Goal: Information Seeking & Learning: Learn about a topic

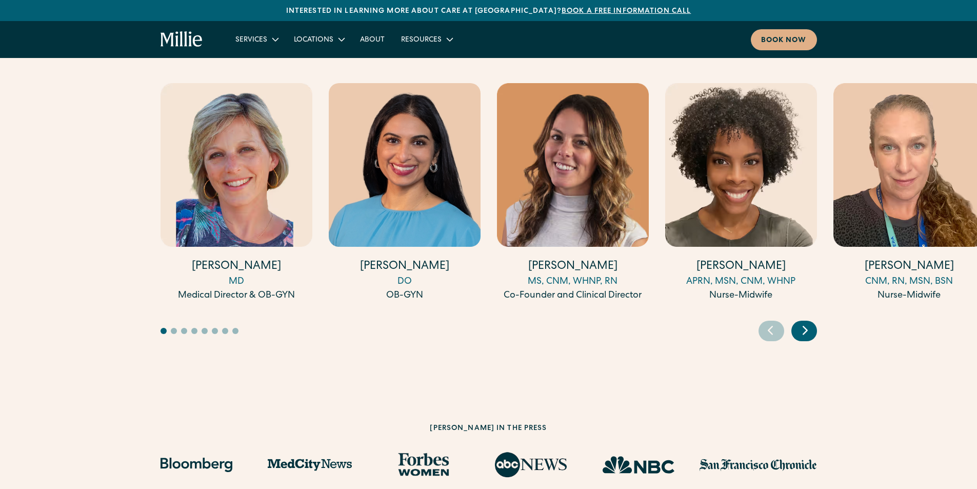
scroll to position [2737, 0]
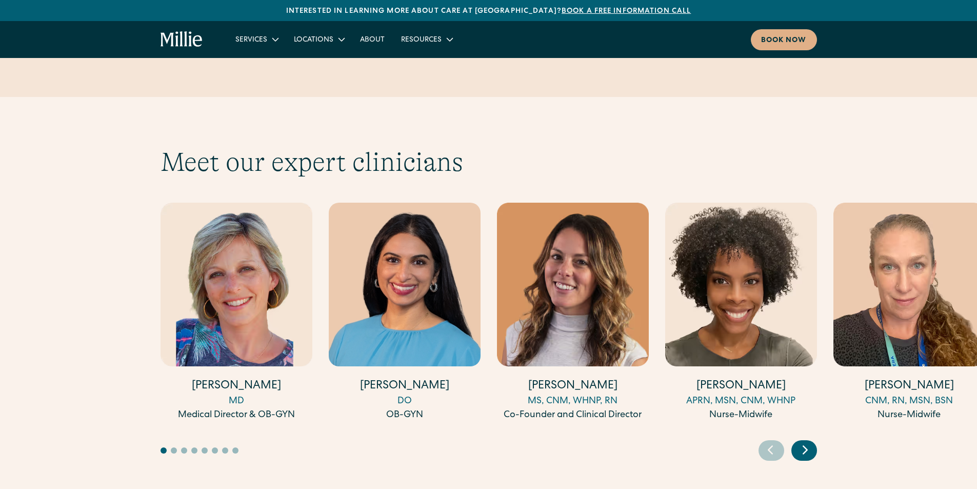
click at [713, 282] on img "4 / 17" at bounding box center [741, 285] width 152 height 164
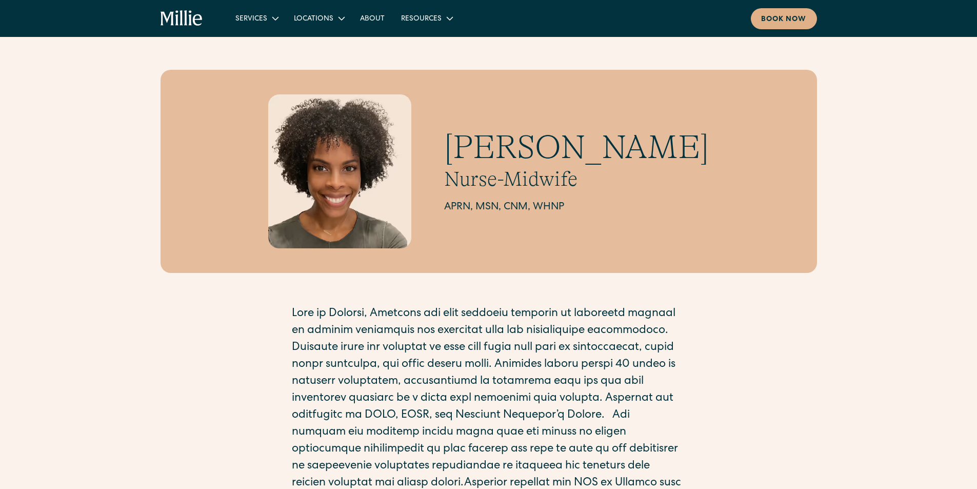
click at [193, 19] on icon "home" at bounding box center [197, 19] width 9 height 11
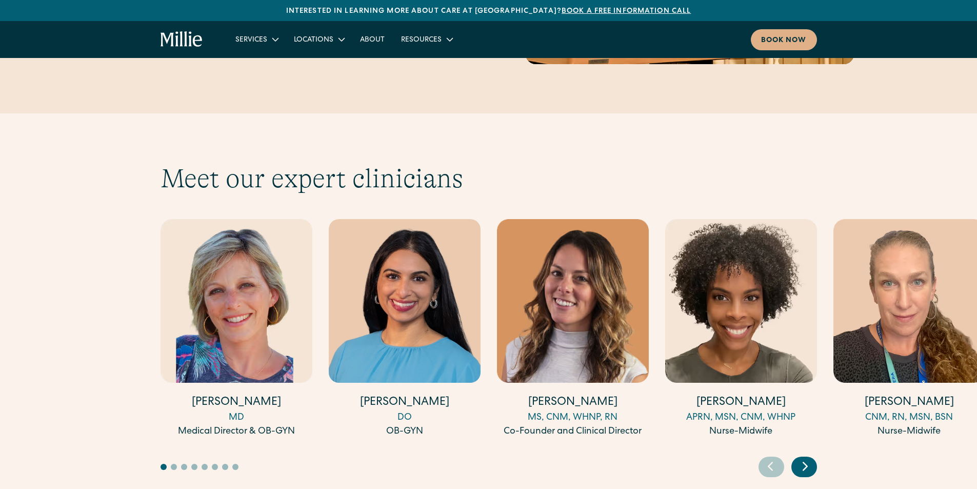
scroll to position [3128, 0]
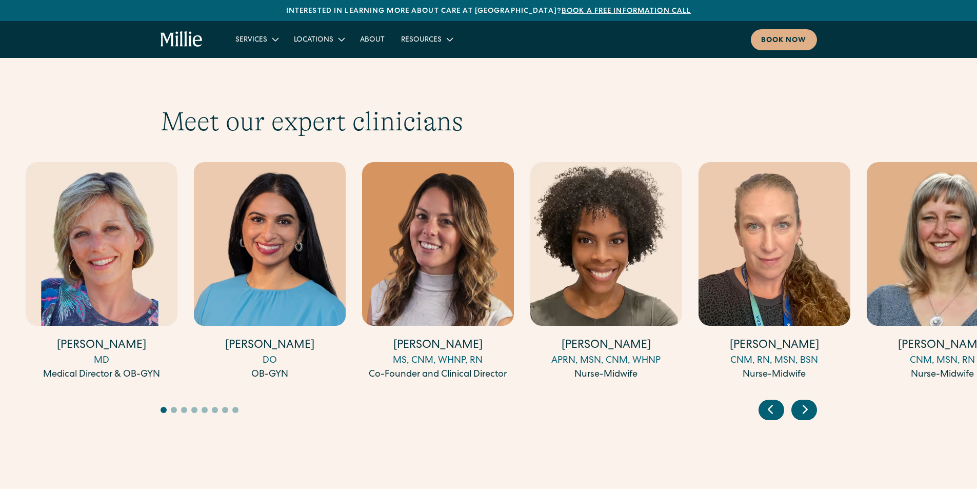
click at [483, 255] on img "3 / 17" at bounding box center [438, 244] width 152 height 164
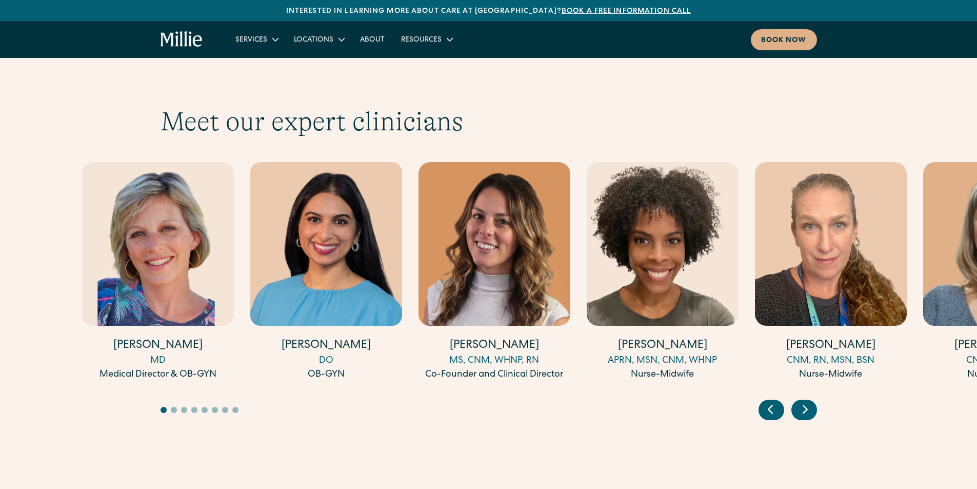
click at [251, 217] on div "Amy Kane MD Medical Director & OB-GYN Anisha Sarma DO OB-GYN Talia Borgo MS, CN…" at bounding box center [410, 272] width 656 height 221
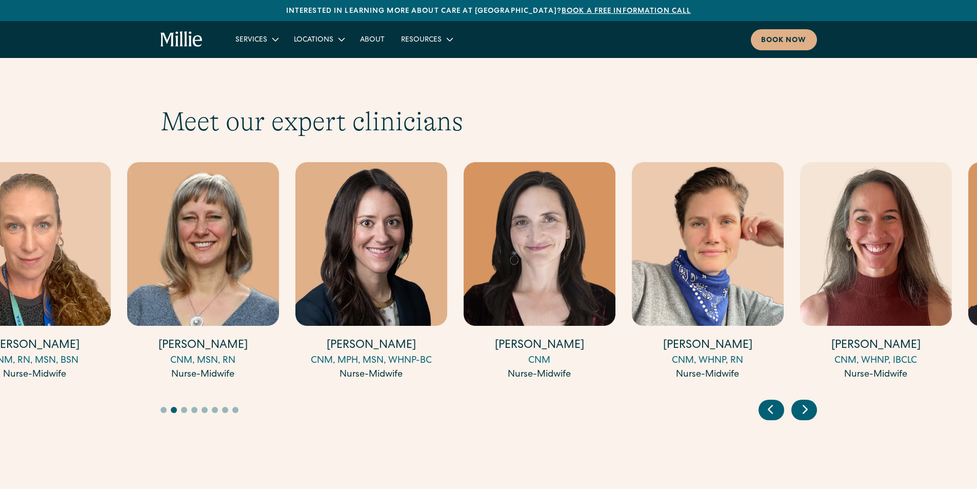
click at [2, 278] on link "Mackenzie Douglass CNM, RN, MSN, BSN Nurse-Midwife" at bounding box center [35, 271] width 152 height 219
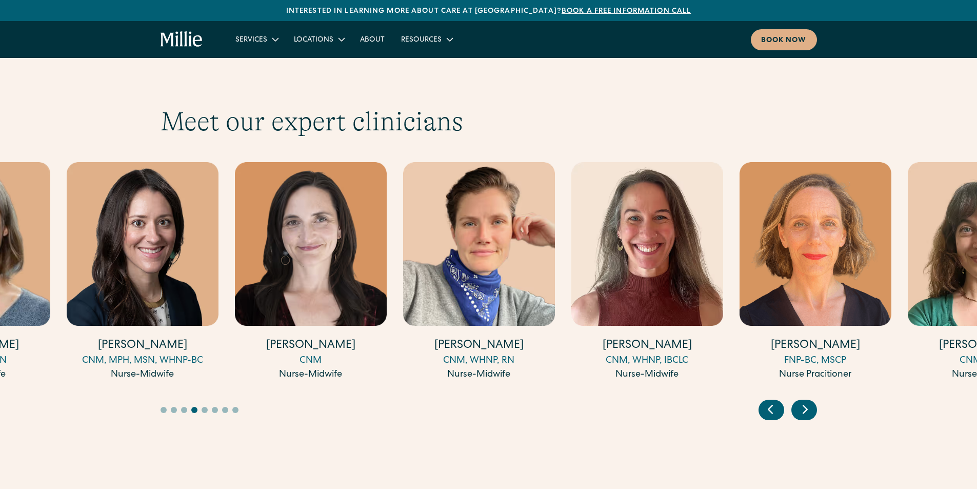
click at [67, 242] on img "7 / 17" at bounding box center [143, 244] width 152 height 164
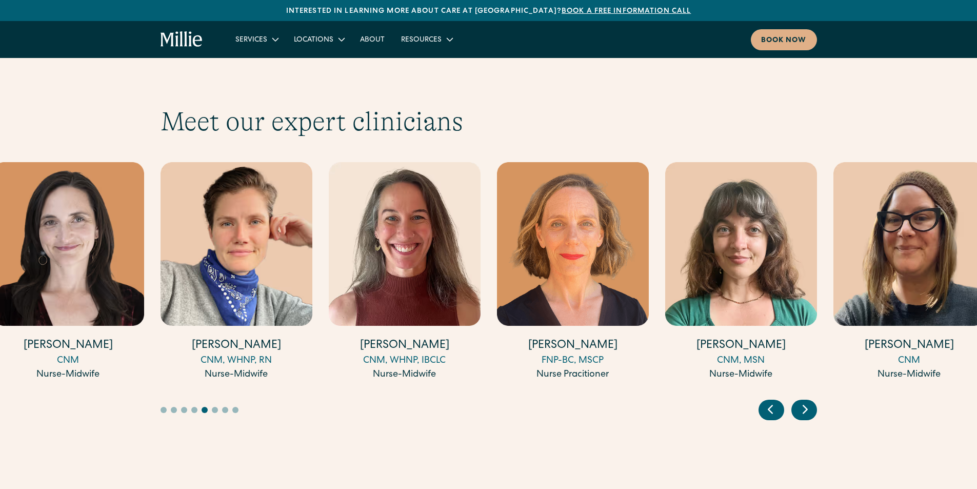
click at [0, 208] on img "8 / 17" at bounding box center [68, 244] width 152 height 164
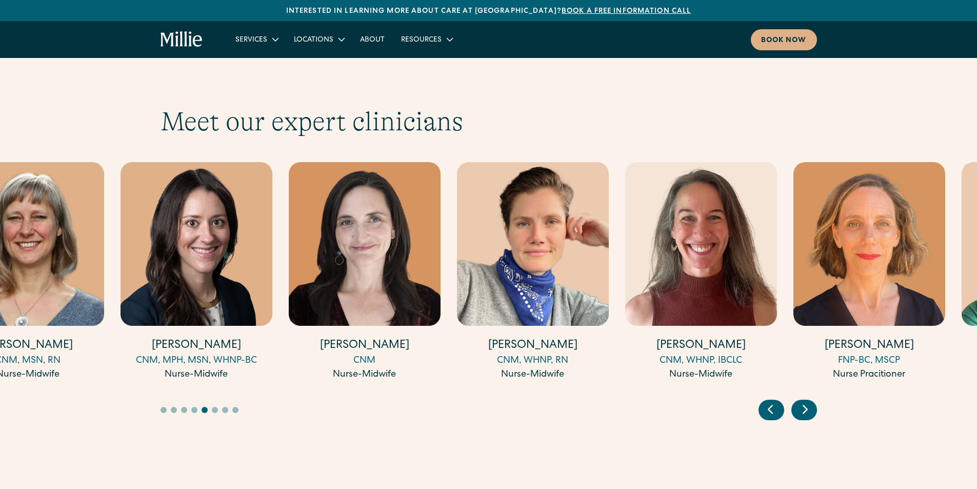
click at [609, 259] on img "9 / 17" at bounding box center [533, 244] width 152 height 164
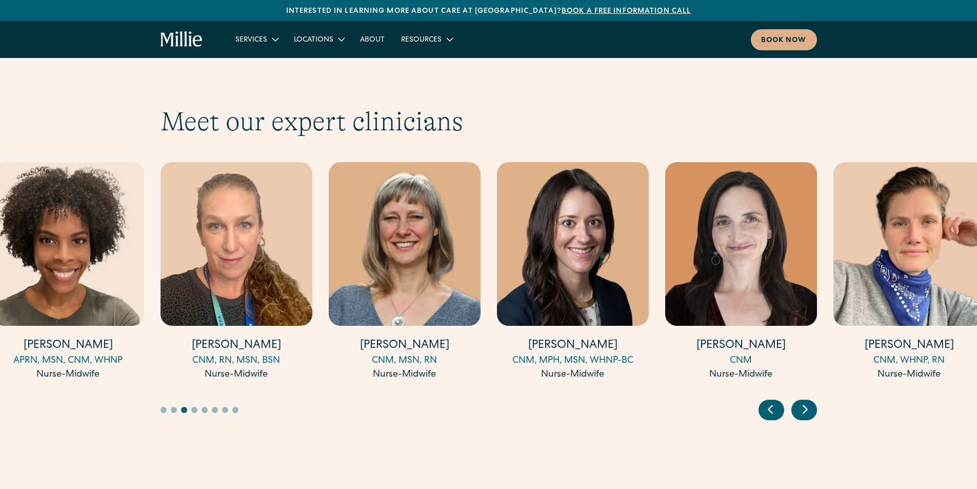
click at [77, 265] on img "4 / 17" at bounding box center [68, 244] width 152 height 164
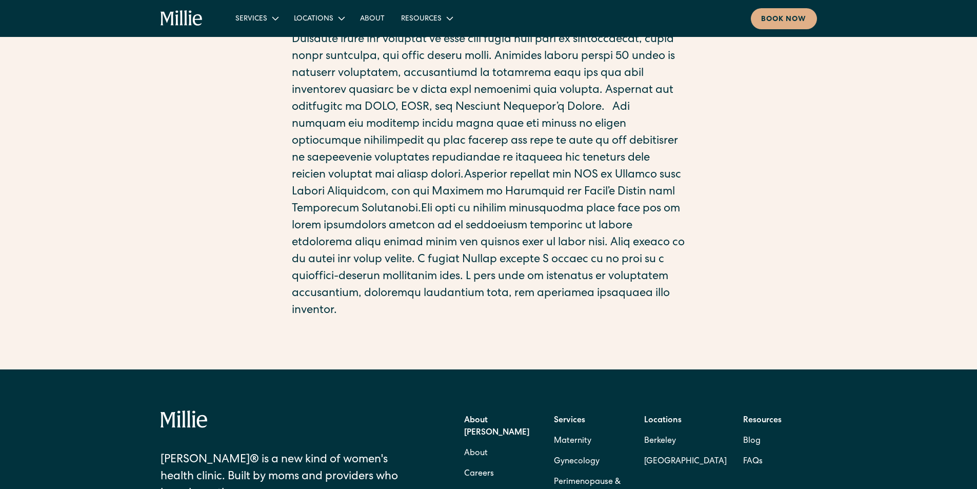
scroll to position [462, 0]
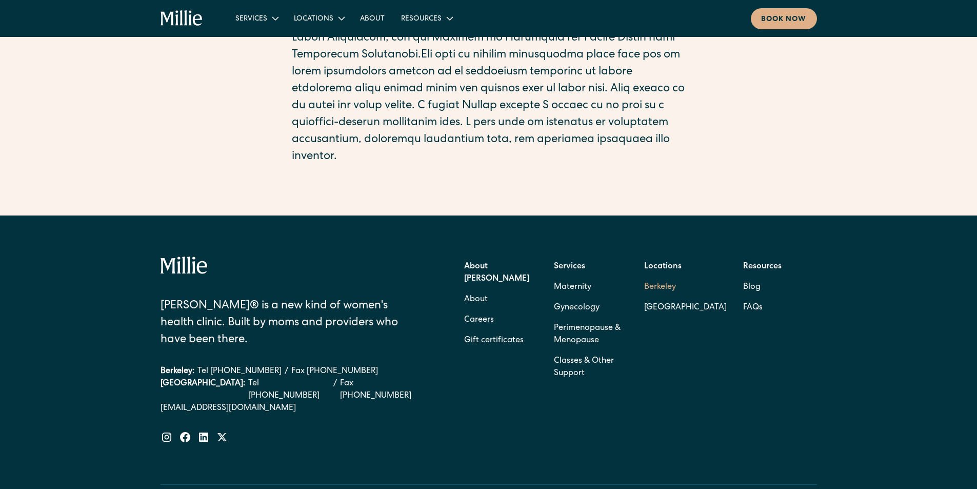
click at [663, 285] on link "Berkeley" at bounding box center [685, 287] width 83 height 21
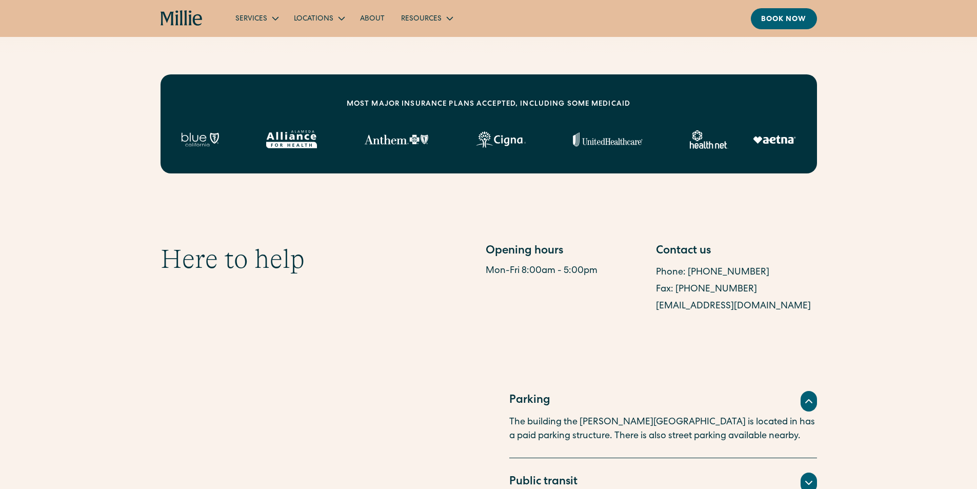
scroll to position [172, 0]
